Goal: Check status: Check status

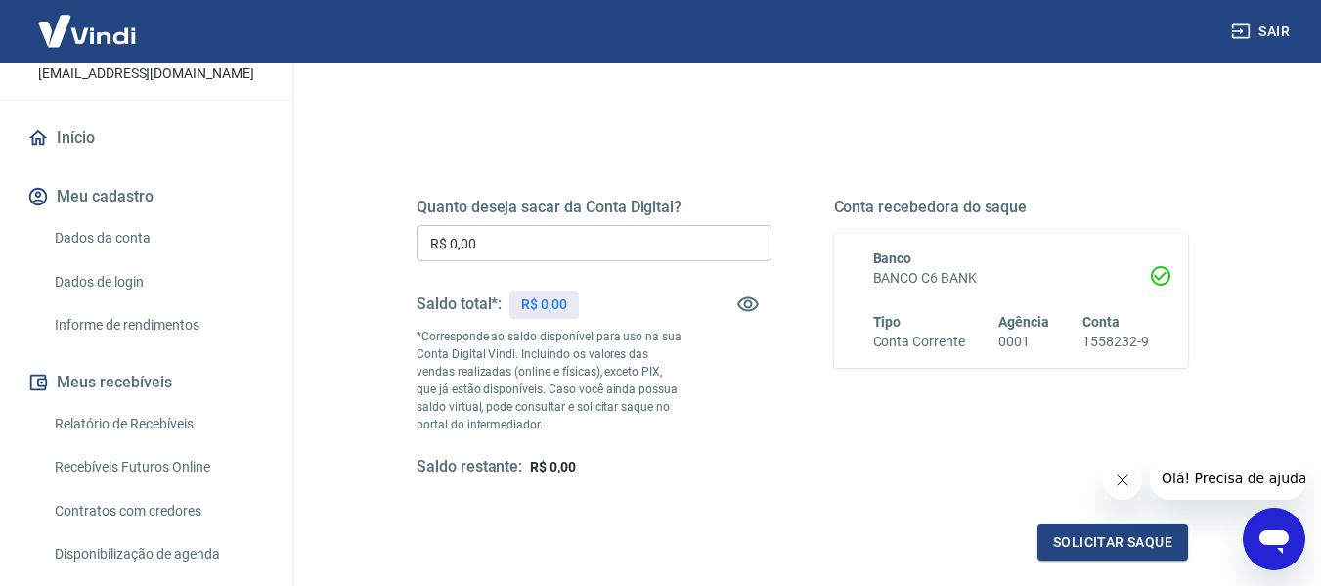
scroll to position [196, 0]
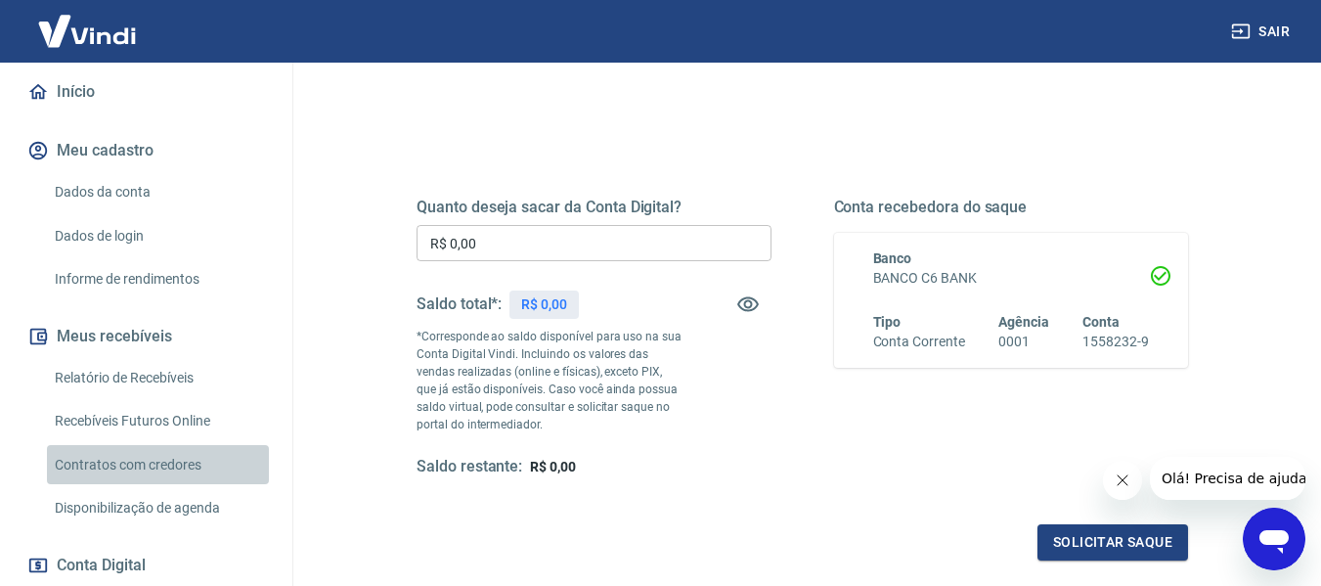
click at [171, 445] on link "Contratos com credores" at bounding box center [158, 465] width 222 height 40
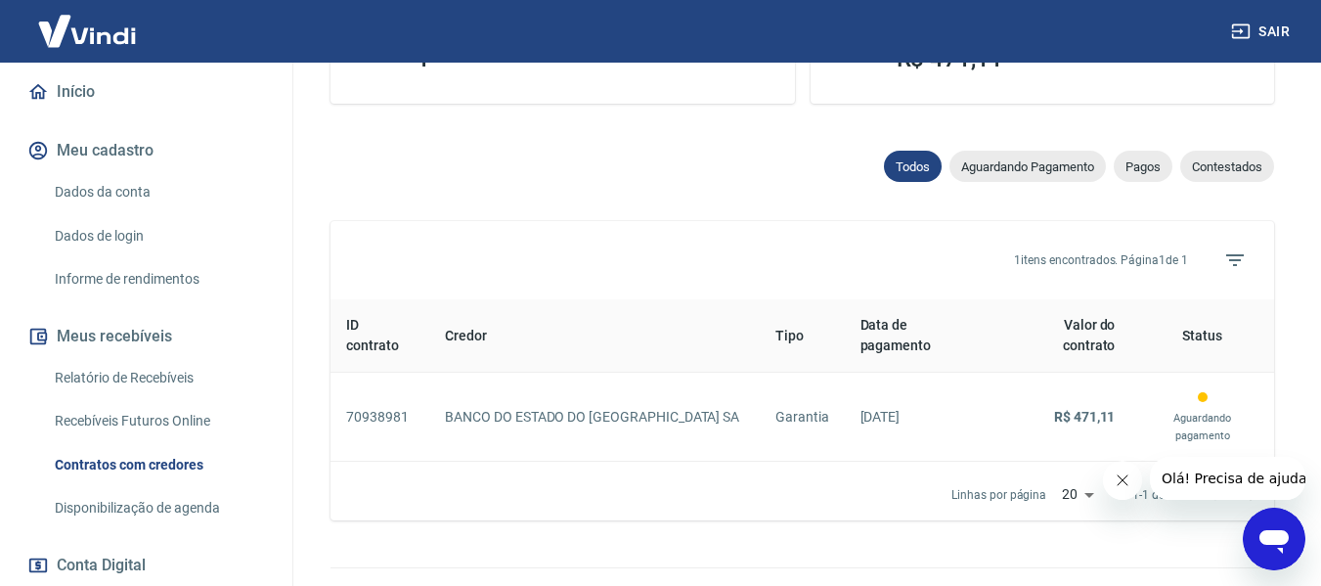
scroll to position [590, 0]
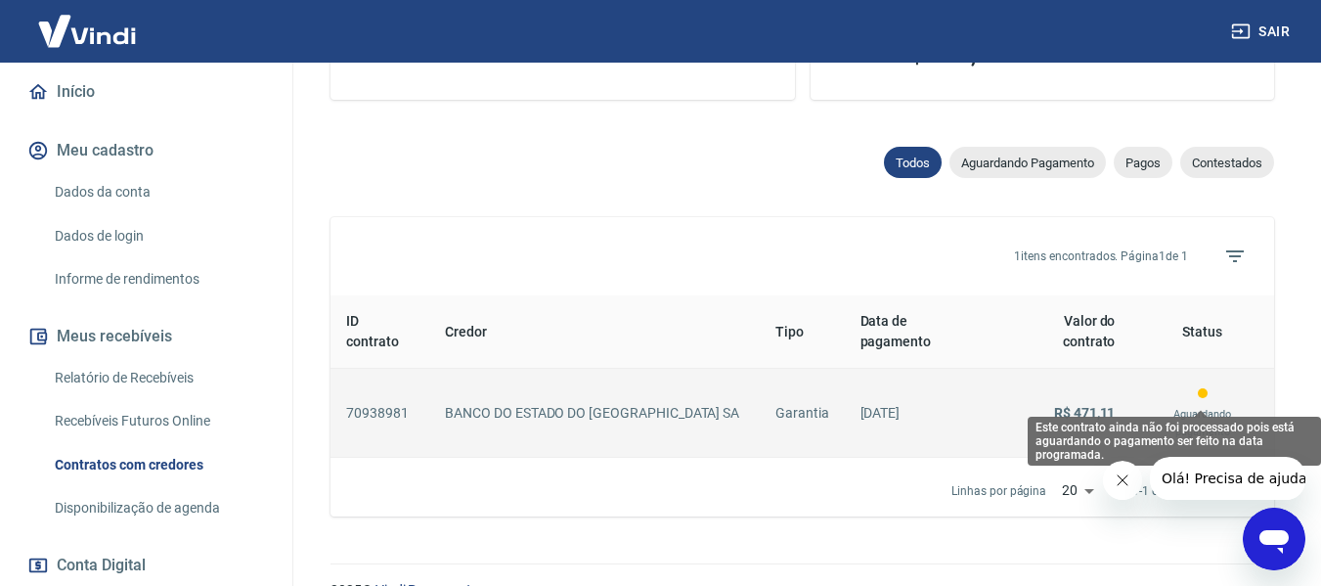
click at [1170, 406] on p "Aguardando pagamento" at bounding box center [1202, 423] width 112 height 35
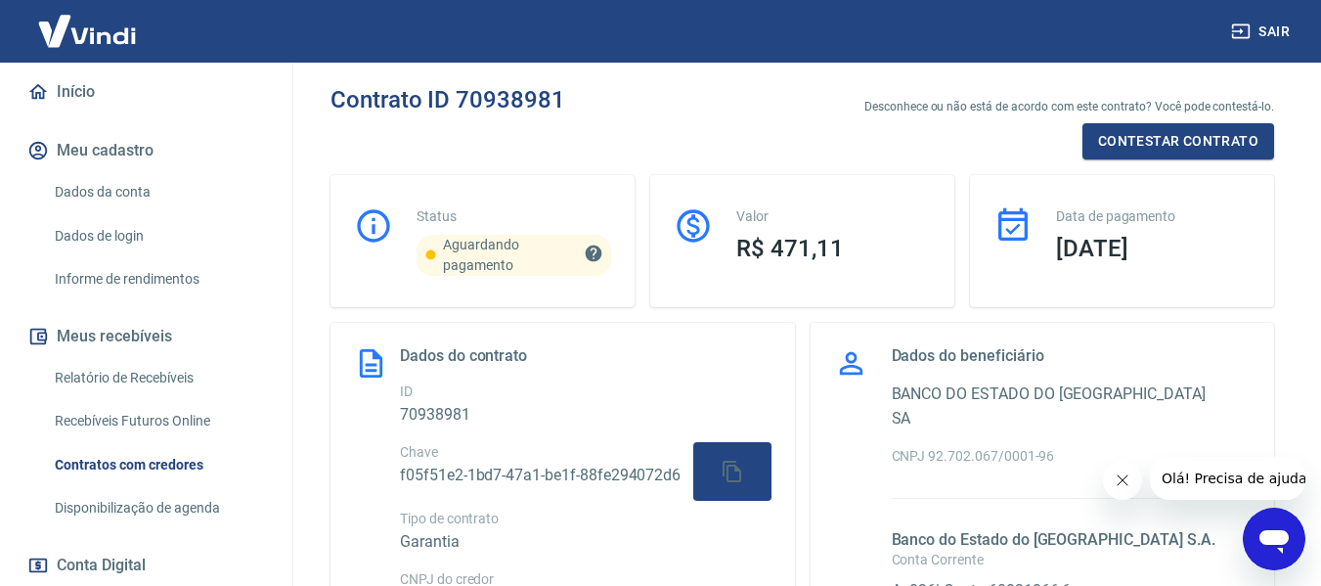
scroll to position [489, 0]
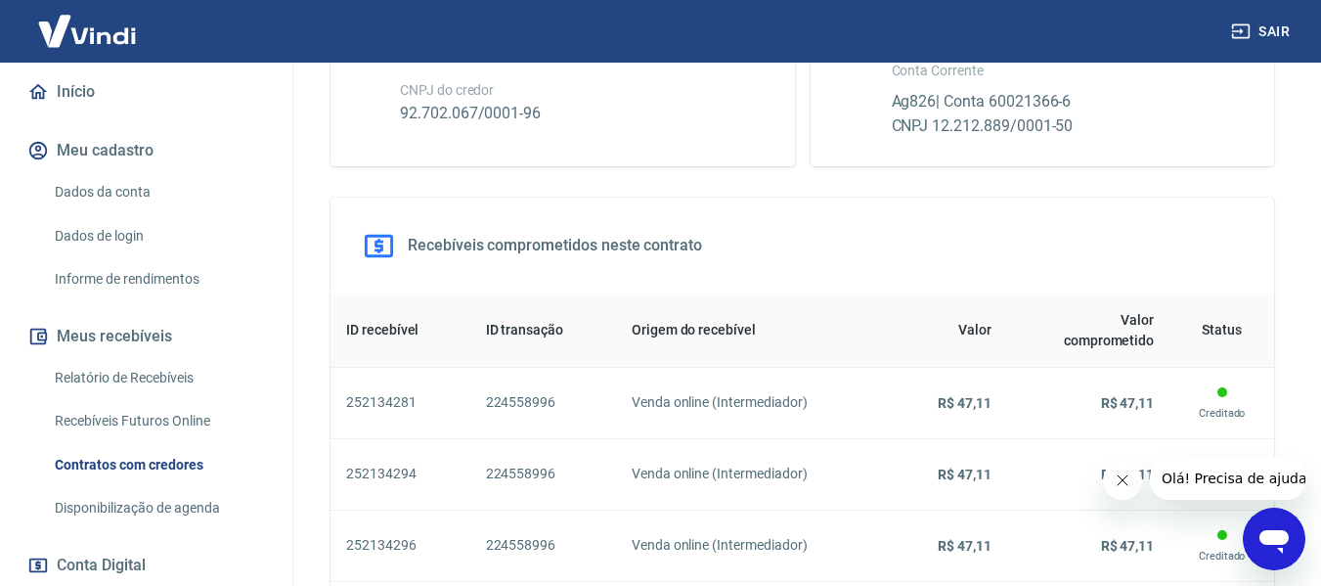
click at [1122, 481] on icon "Fechar mensagem da empresa" at bounding box center [1121, 480] width 10 height 10
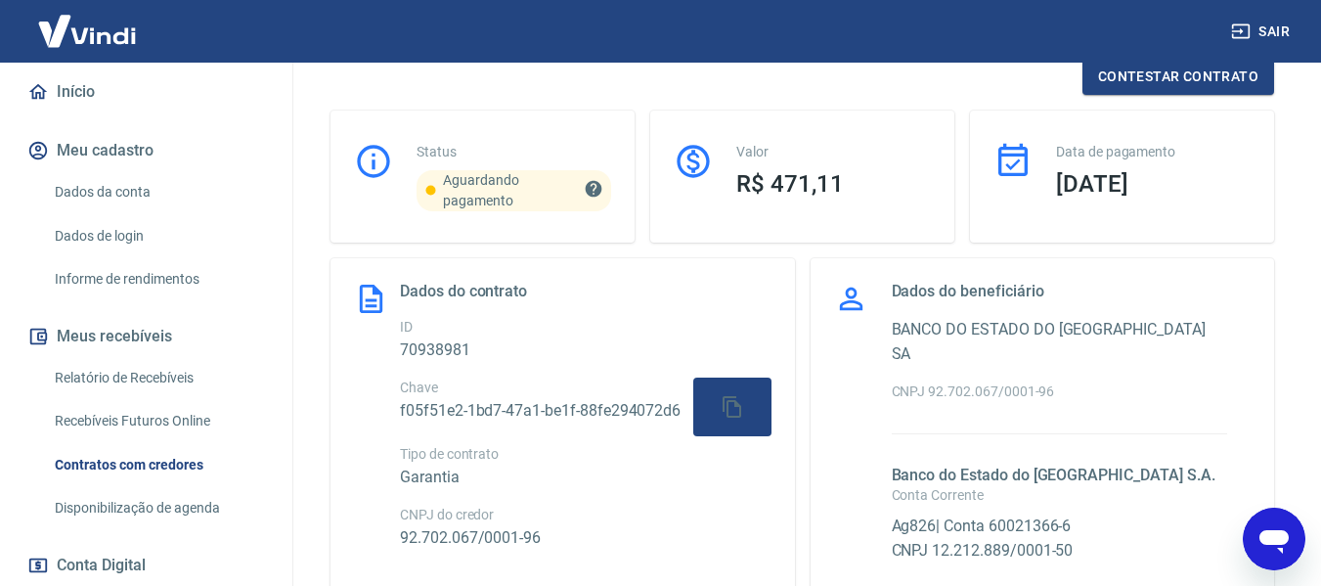
scroll to position [98, 0]
